Goal: Information Seeking & Learning: Learn about a topic

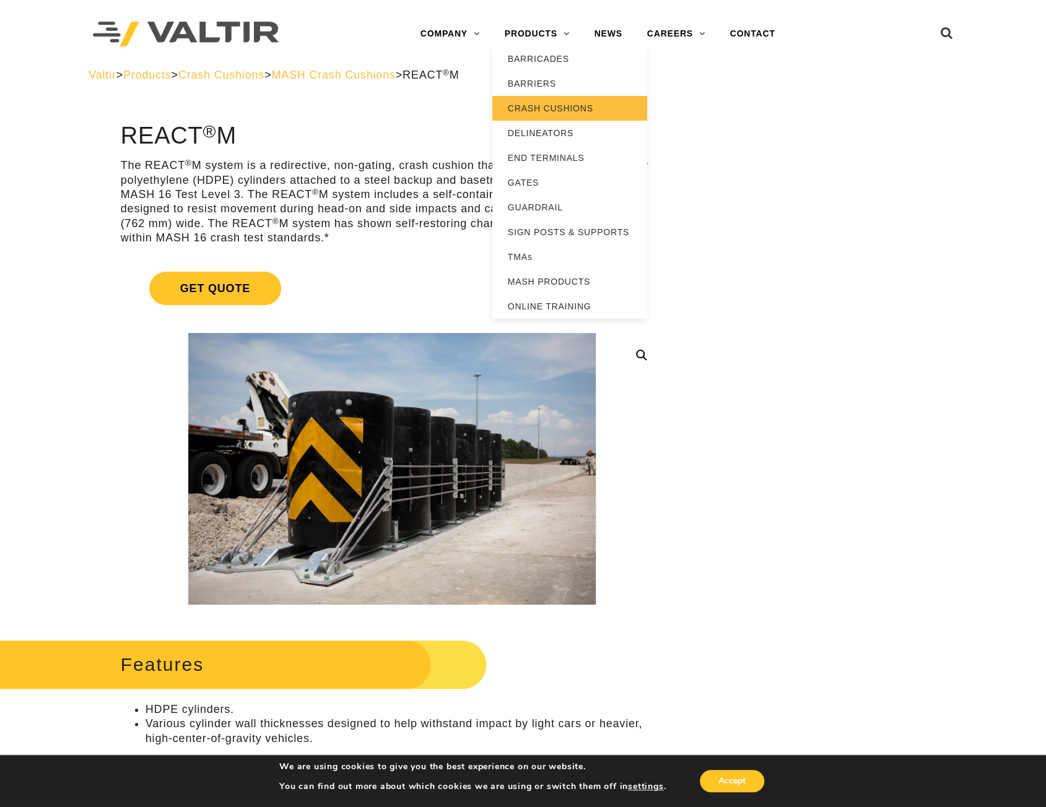
click at [539, 105] on link "CRASH CUSHIONS" at bounding box center [569, 108] width 155 height 25
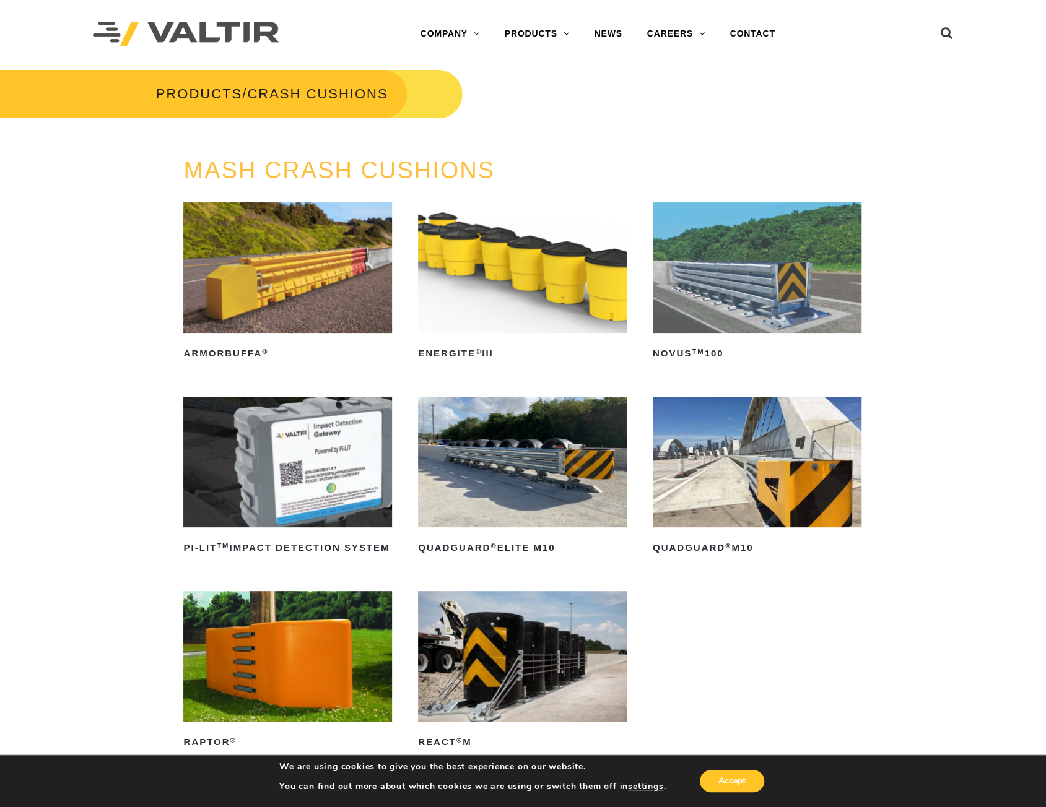
click at [747, 474] on img at bounding box center [756, 462] width 209 height 131
